Goal: Task Accomplishment & Management: Use online tool/utility

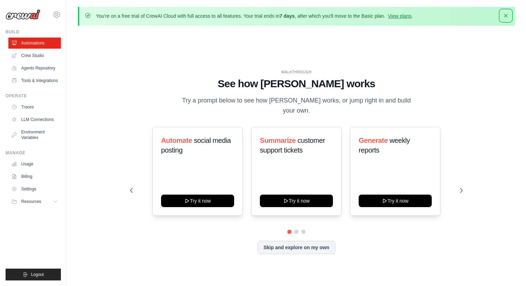
click at [506, 14] on icon "button" at bounding box center [505, 15] width 7 height 7
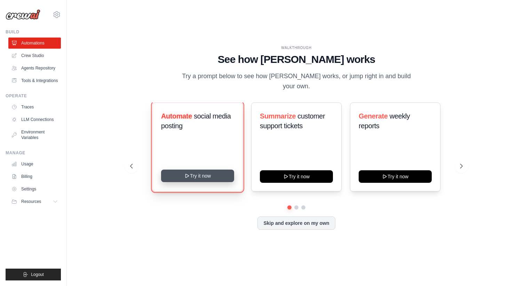
click at [192, 170] on button "Try it now" at bounding box center [197, 176] width 73 height 13
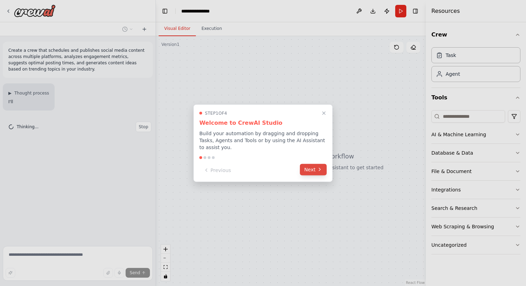
click at [313, 172] on button "Next" at bounding box center [313, 169] width 27 height 11
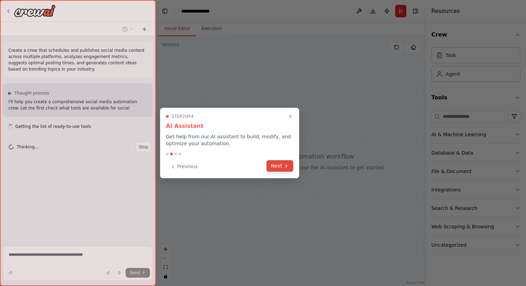
click at [283, 169] on icon at bounding box center [286, 166] width 6 height 6
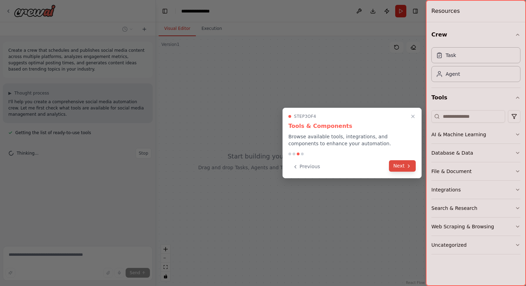
click at [409, 168] on icon at bounding box center [409, 166] width 6 height 6
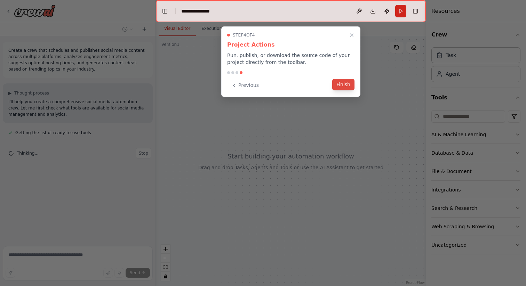
click at [345, 84] on button "Finish" at bounding box center [343, 84] width 22 height 11
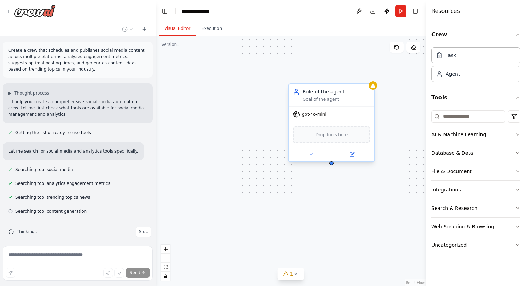
scroll to position [5, 0]
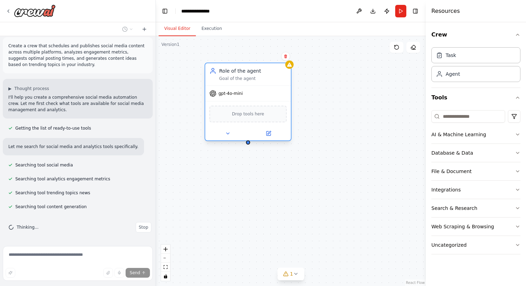
drag, startPoint x: 346, startPoint y: 101, endPoint x: 261, endPoint y: 76, distance: 87.7
click at [261, 76] on div "Goal of the agent" at bounding box center [252, 79] width 67 height 6
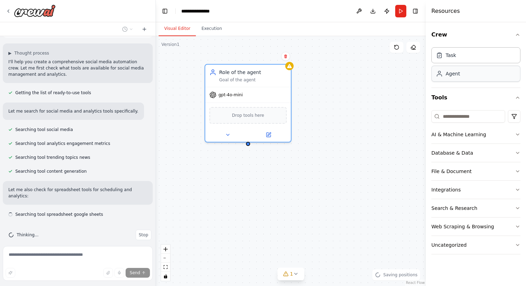
scroll to position [41, 0]
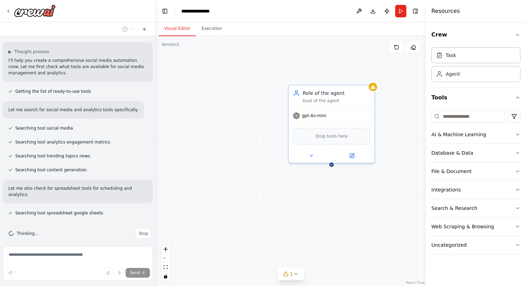
click at [522, 136] on div "Crew Task Agent Tools AI & Machine Learning Database & Data File & Document Int…" at bounding box center [476, 154] width 100 height 264
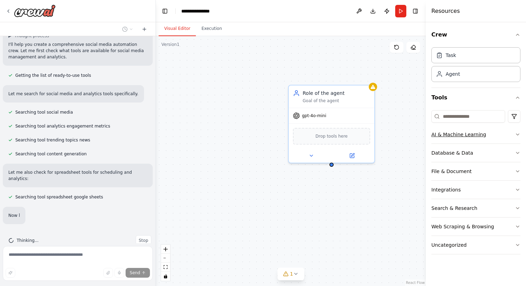
click at [519, 136] on icon "button" at bounding box center [518, 135] width 6 height 6
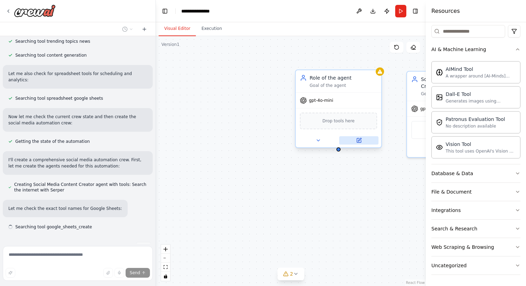
scroll to position [170, 0]
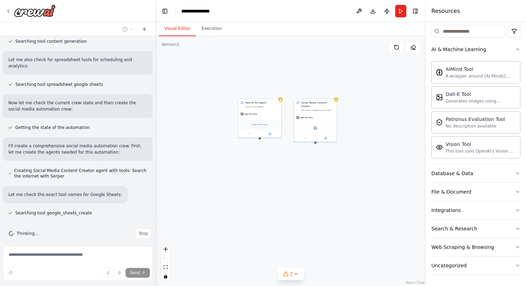
drag, startPoint x: 378, startPoint y: 101, endPoint x: 288, endPoint y: 94, distance: 90.0
click at [288, 94] on div "Role of the agent Goal of the agent gpt-4o-mini Drop tools here Social Media Co…" at bounding box center [291, 161] width 270 height 250
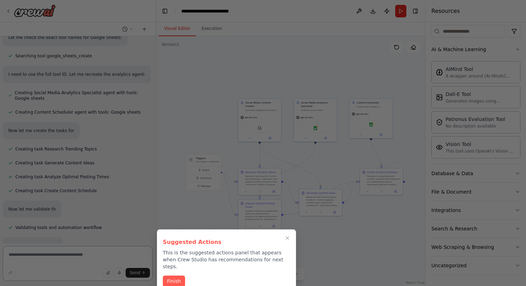
scroll to position [438, 0]
